Goal: Task Accomplishment & Management: Complete application form

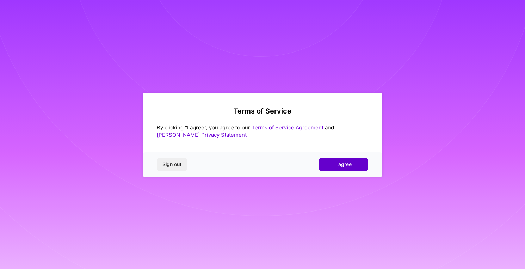
click at [340, 168] on span "I agree" at bounding box center [343, 164] width 16 height 7
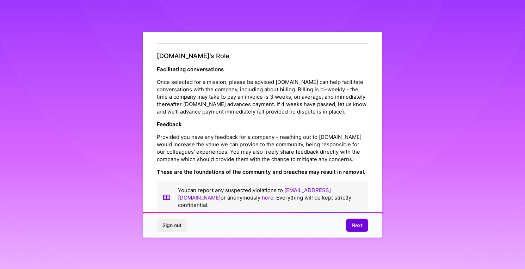
scroll to position [763, 0]
click at [359, 227] on span "Next" at bounding box center [357, 225] width 11 height 7
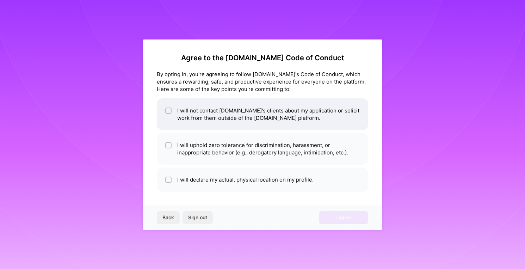
click at [263, 121] on li "I will not contact [DOMAIN_NAME]'s clients about my application or solicit work…" at bounding box center [262, 114] width 211 height 32
checkbox input "true"
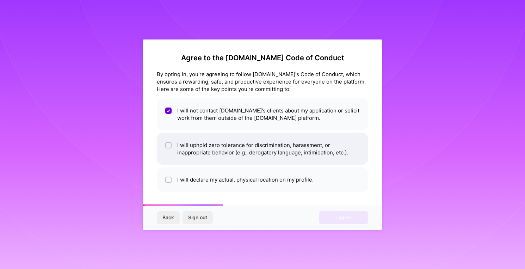
click at [261, 144] on li "I will uphold zero tolerance for discrimination, harassment, or inappropriate b…" at bounding box center [262, 149] width 211 height 32
checkbox input "true"
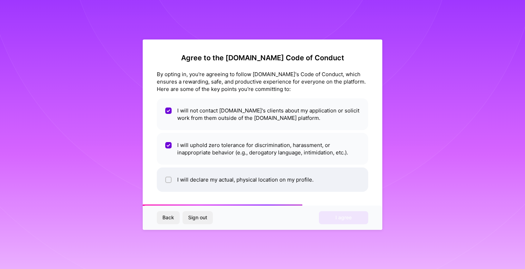
click at [247, 183] on li "I will declare my actual, physical location on my profile." at bounding box center [262, 179] width 211 height 24
checkbox input "true"
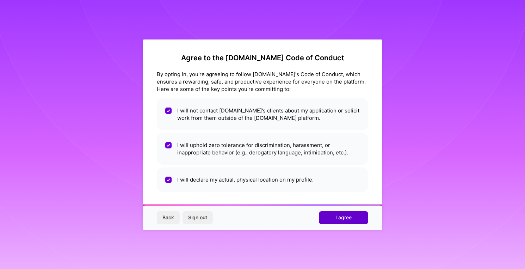
click at [344, 221] on span "I agree" at bounding box center [343, 217] width 16 height 7
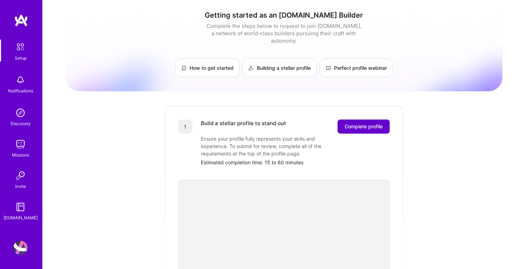
click at [364, 123] on button "Complete profile" at bounding box center [364, 126] width 52 height 14
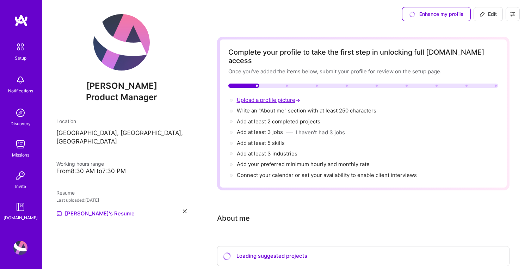
click at [279, 97] on span "Upload a profile picture →" at bounding box center [269, 100] width 65 height 7
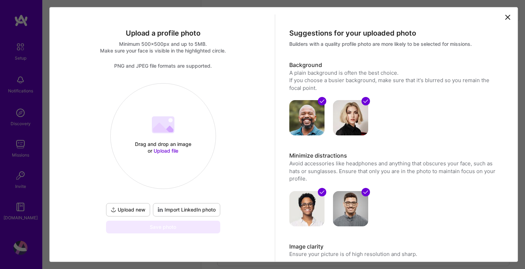
click at [169, 151] on span "Upload file" at bounding box center [166, 151] width 25 height 6
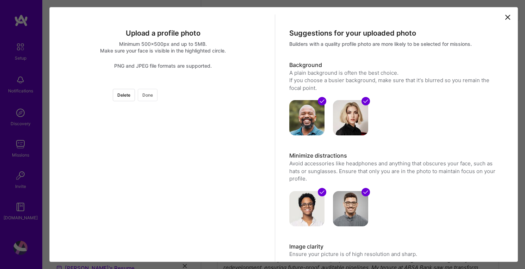
click at [158, 94] on button "Done" at bounding box center [148, 95] width 20 height 12
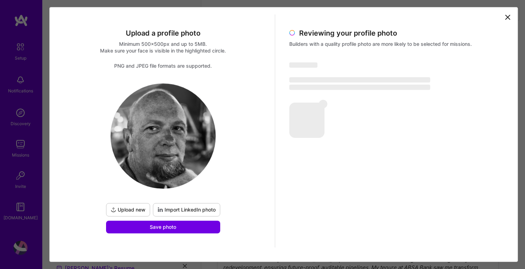
click at [181, 208] on span "Import LinkedIn photo" at bounding box center [187, 209] width 58 height 7
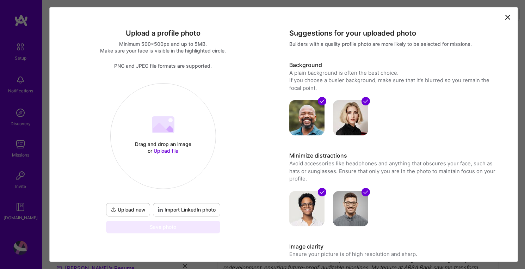
click at [203, 209] on span "Import LinkedIn photo" at bounding box center [187, 209] width 58 height 7
click at [505, 20] on icon at bounding box center [508, 17] width 8 height 8
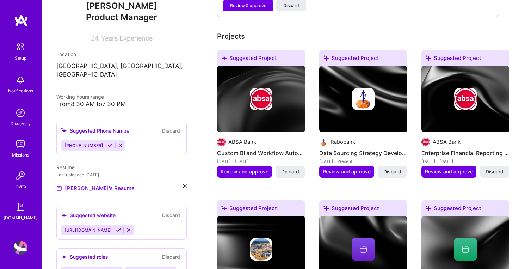
scroll to position [317, 0]
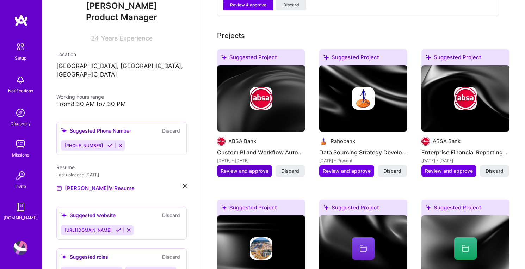
click at [253, 167] on span "Review and approve" at bounding box center [245, 170] width 48 height 7
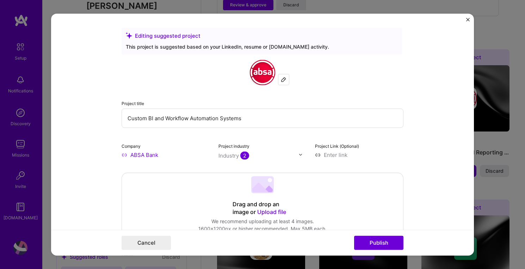
click at [469, 19] on img "Close" at bounding box center [468, 20] width 4 height 4
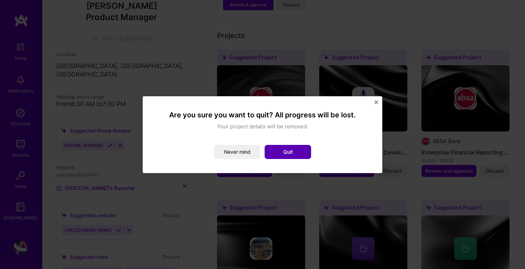
click at [280, 151] on button "Quit" at bounding box center [288, 152] width 47 height 14
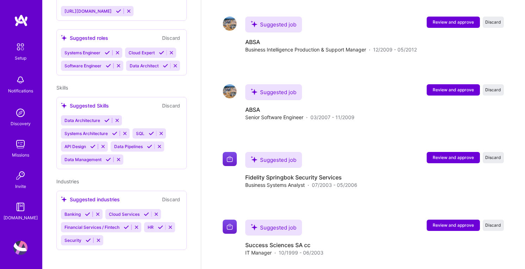
scroll to position [1021, 0]
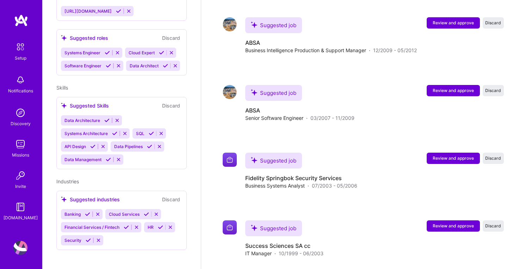
click at [18, 111] on img at bounding box center [20, 113] width 14 height 14
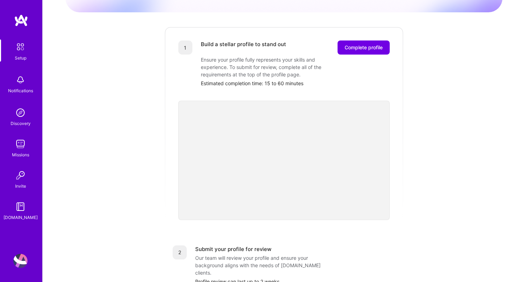
scroll to position [82, 0]
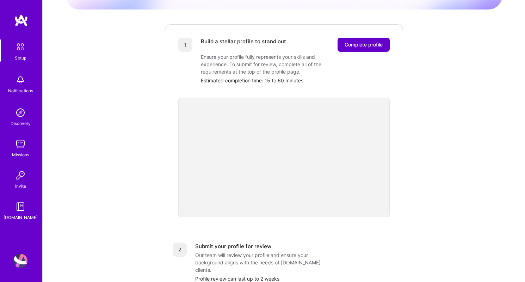
click at [349, 41] on span "Complete profile" at bounding box center [364, 44] width 38 height 7
